Goal: Communication & Community: Answer question/provide support

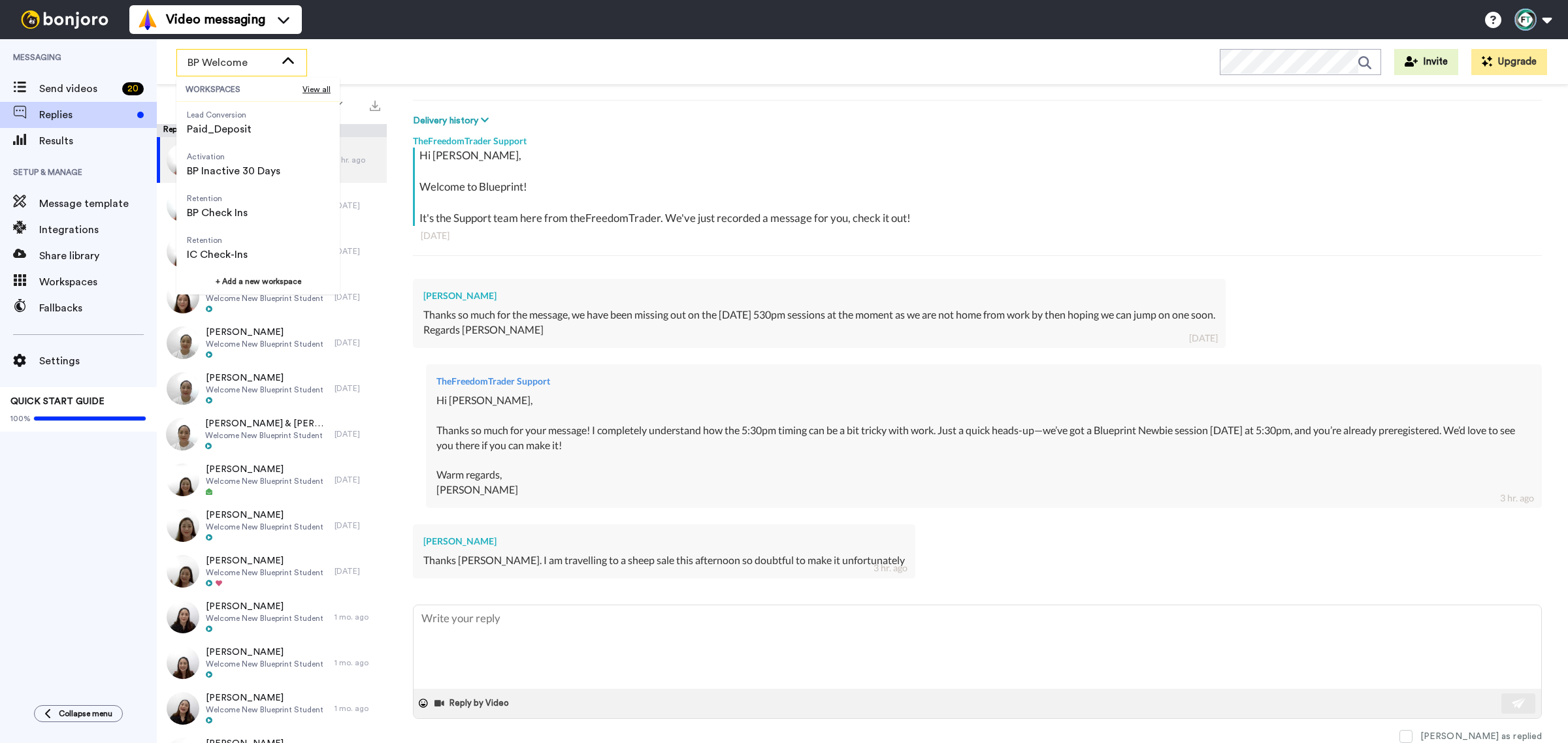
scroll to position [82, 0]
click at [220, 245] on span "Retention" at bounding box center [217, 242] width 60 height 10
type textarea "x"
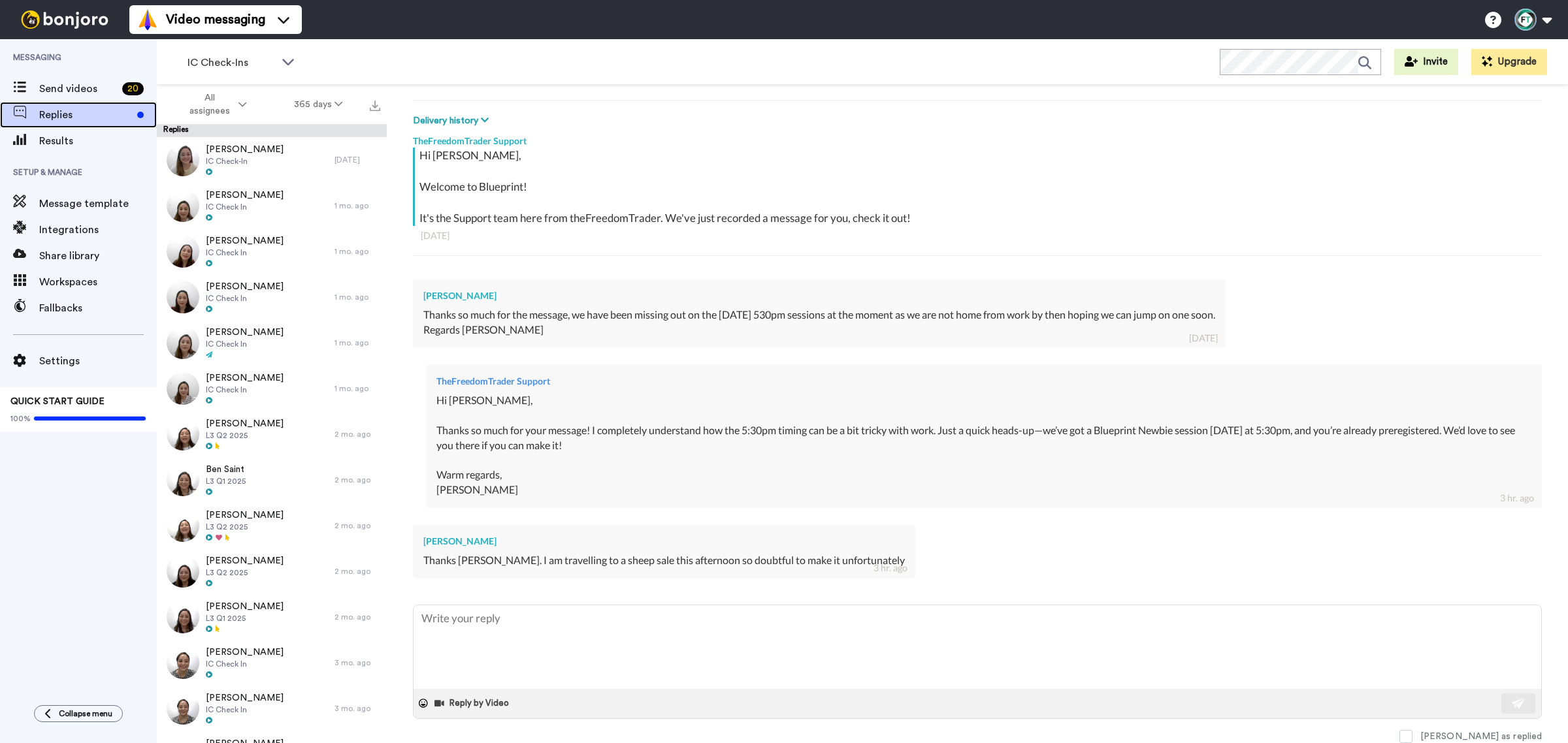
click at [100, 119] on span "Replies" at bounding box center [85, 114] width 93 height 15
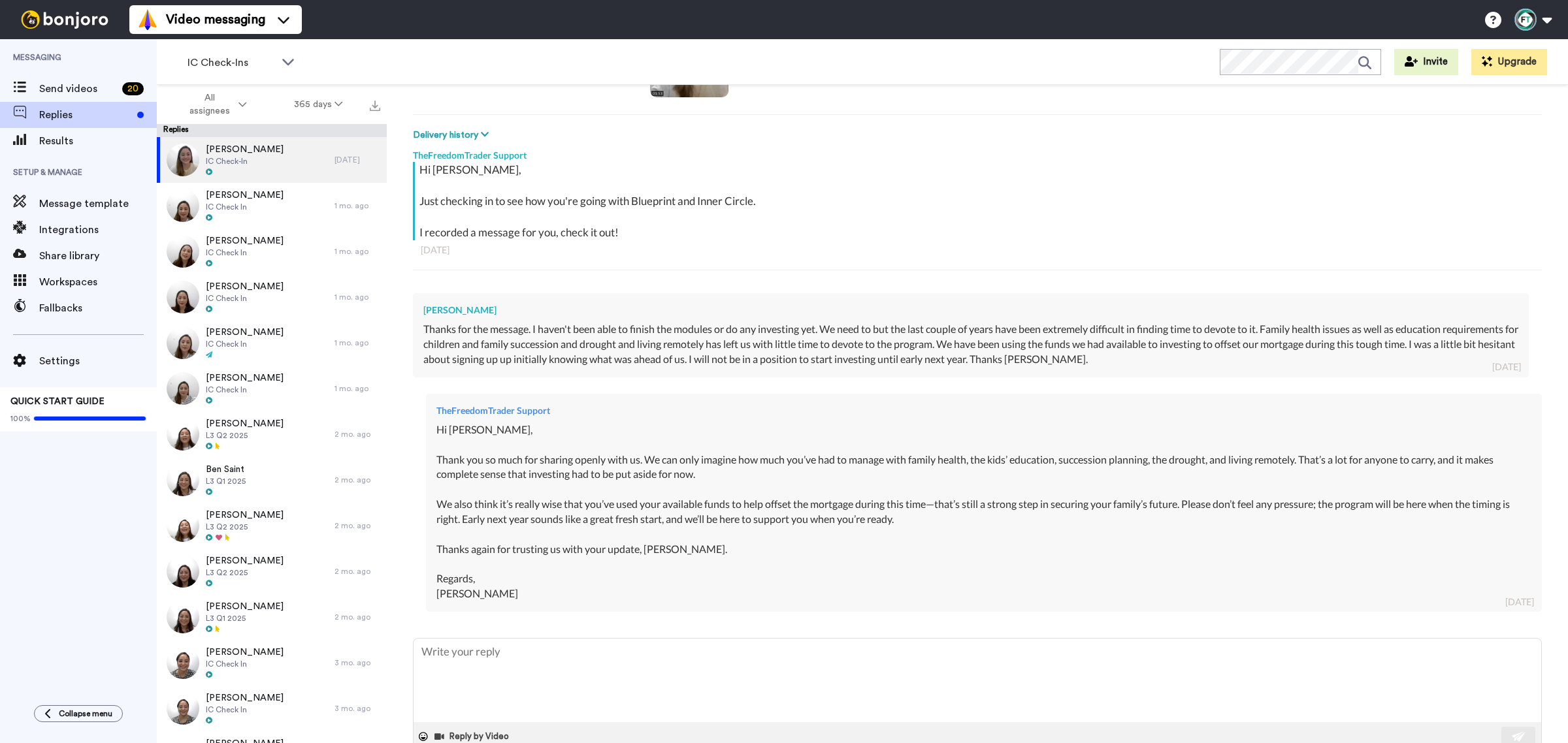
scroll to position [197, 0]
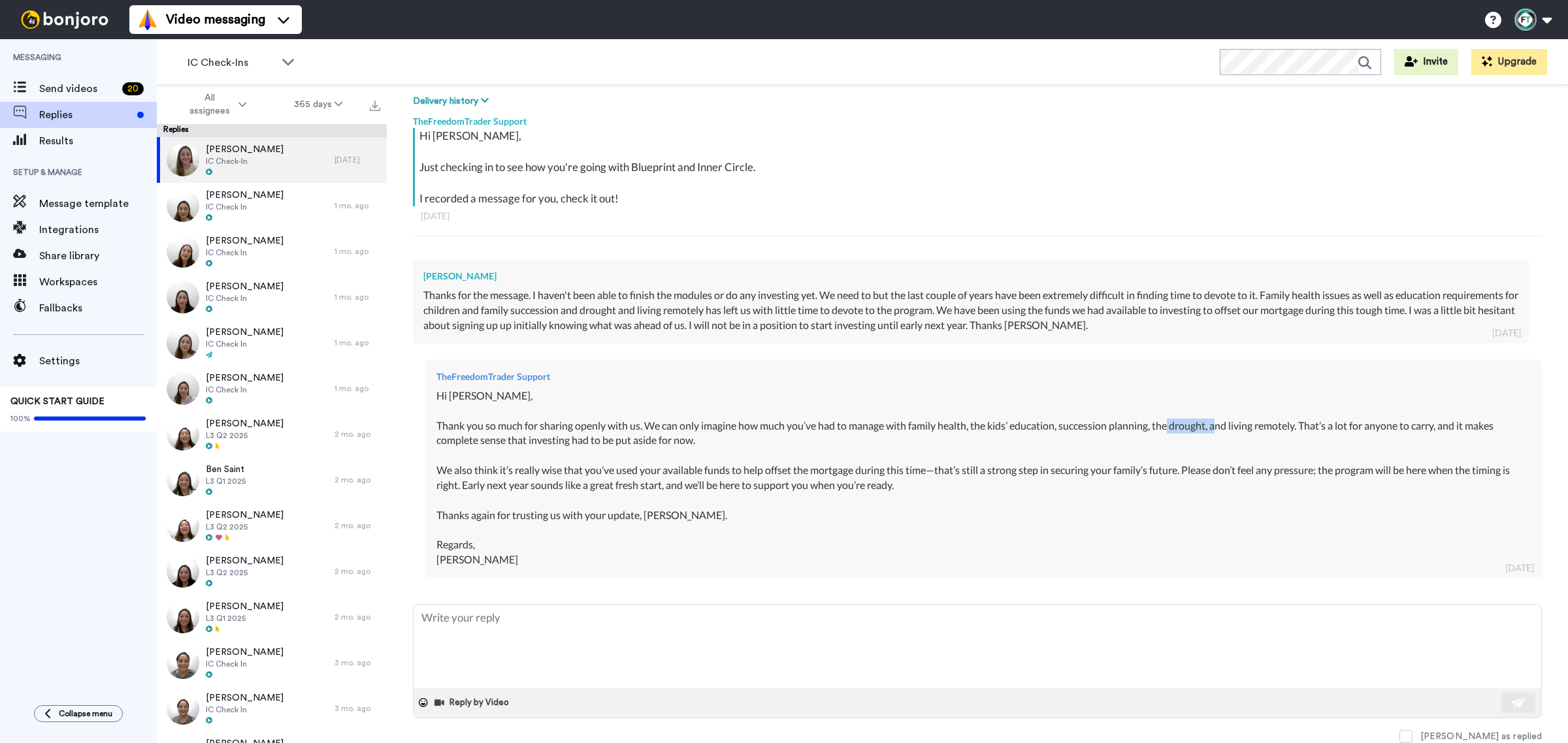
drag, startPoint x: 1175, startPoint y: 423, endPoint x: 1227, endPoint y: 421, distance: 52.0
click at [1227, 421] on div "Hi [PERSON_NAME], Thank you so much for sharing openly with us. We can only ima…" at bounding box center [984, 478] width 1095 height 179
type textarea "x"
